Goal: Go to known website: Access a specific website the user already knows

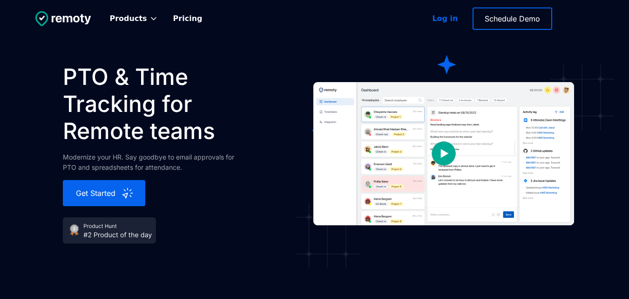
click at [440, 15] on div "Log in" at bounding box center [445, 18] width 26 height 11
click at [322, 48] on div "Products Attendance Management Keep track of clock-ins and team working hours L…" at bounding box center [314, 172] width 629 height 344
click at [148, 223] on img at bounding box center [109, 230] width 93 height 26
click at [133, 234] on img at bounding box center [109, 230] width 93 height 26
click at [80, 232] on img at bounding box center [109, 230] width 93 height 26
